Goal: Register for event/course

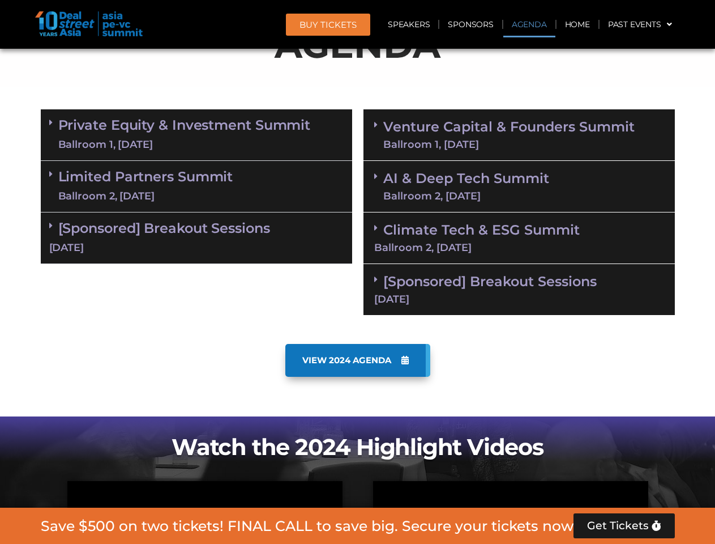
scroll to position [702, 0]
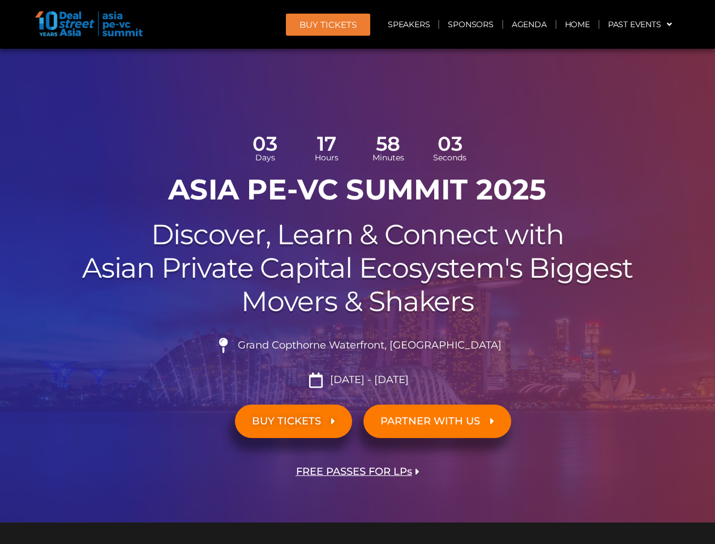
scroll to position [6417, 0]
